Goal: Information Seeking & Learning: Check status

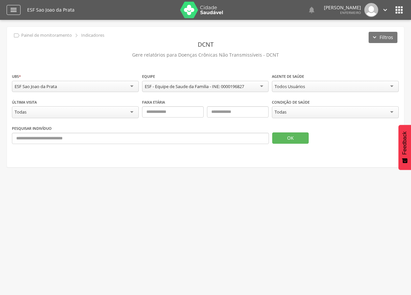
click at [17, 12] on icon "" at bounding box center [14, 10] width 8 height 8
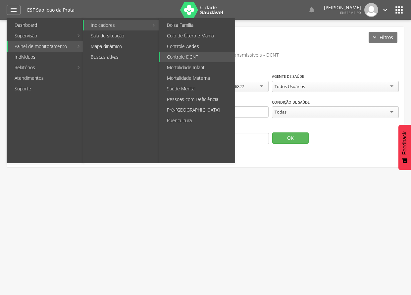
click at [109, 24] on link "Indicadores" at bounding box center [116, 25] width 65 height 11
click at [185, 107] on link "Pré-[GEOGRAPHIC_DATA]" at bounding box center [197, 110] width 74 height 11
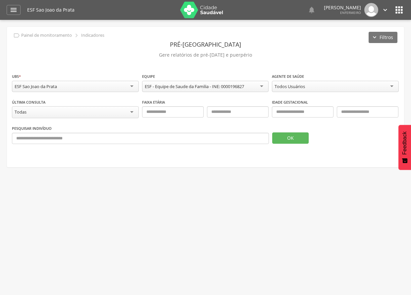
click at [277, 89] on div "Todos Usuários" at bounding box center [289, 86] width 30 height 6
click at [288, 137] on button "OK" at bounding box center [290, 137] width 36 height 11
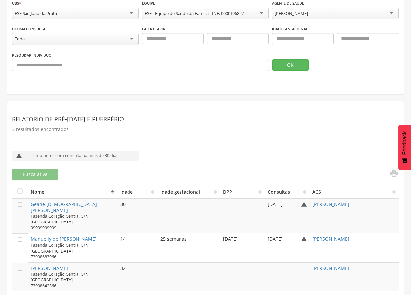
scroll to position [75, 0]
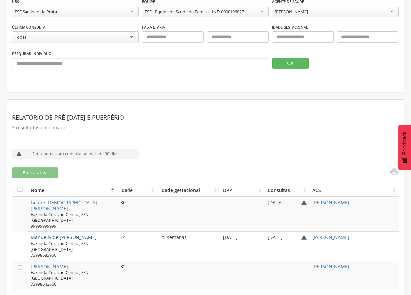
click at [61, 234] on link "Manuelly de [PERSON_NAME]" at bounding box center [64, 237] width 66 height 6
type input "**********"
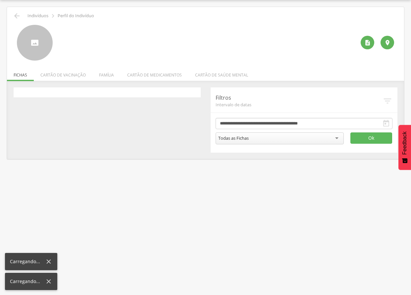
scroll to position [20, 0]
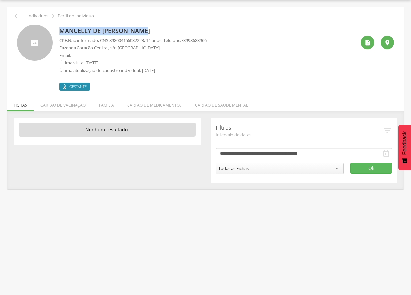
drag, startPoint x: 60, startPoint y: 31, endPoint x: 145, endPoint y: 33, distance: 85.7
click at [145, 33] on p "Manuelly de [PERSON_NAME]" at bounding box center [132, 31] width 147 height 9
drag, startPoint x: 145, startPoint y: 33, endPoint x: 138, endPoint y: 28, distance: 8.7
copy p "Manuelly de [PERSON_NAME]"
